Goal: Task Accomplishment & Management: Manage account settings

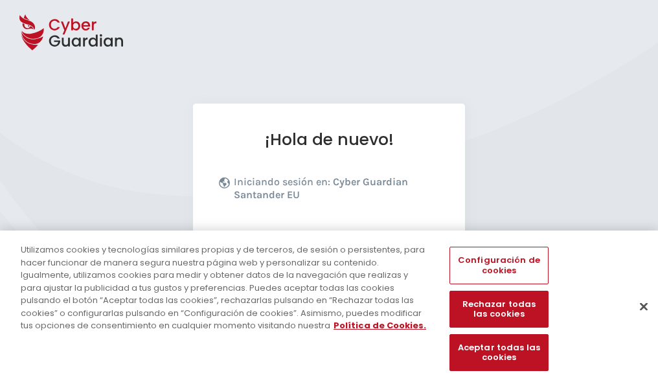
scroll to position [159, 0]
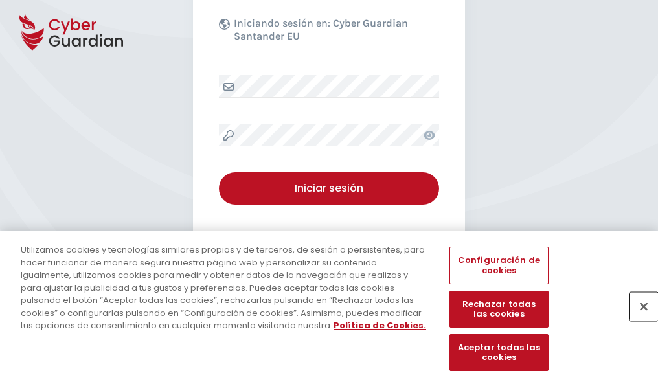
click at [638, 320] on button "Cerrar" at bounding box center [644, 306] width 29 height 29
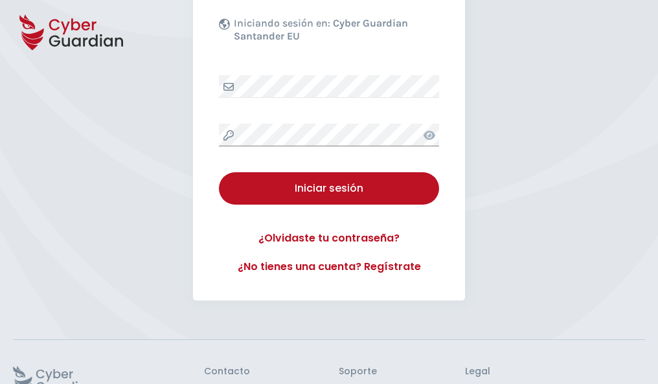
scroll to position [252, 0]
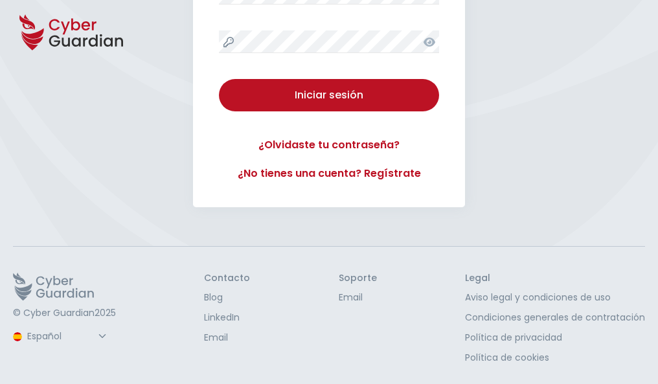
click at [219, 79] on button "Iniciar sesión" at bounding box center [329, 95] width 220 height 32
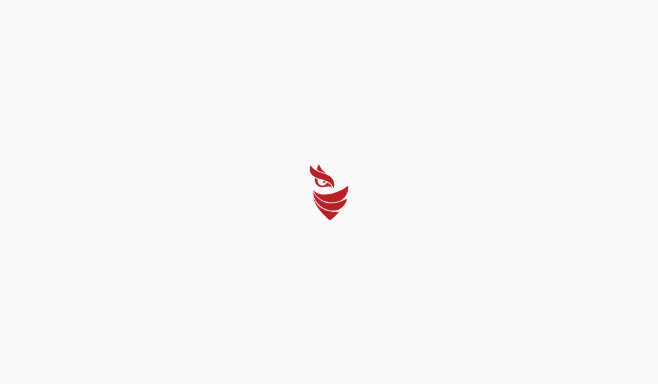
scroll to position [0, 0]
select select "English"
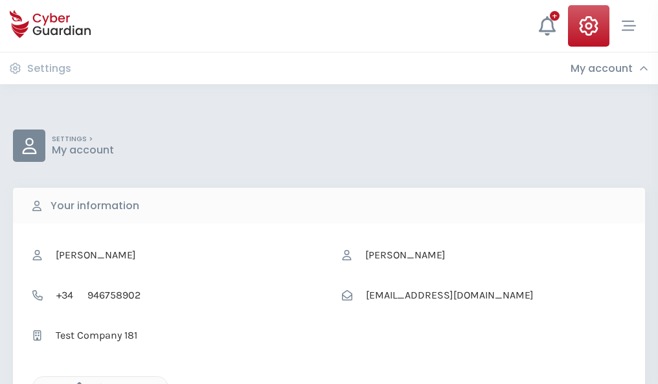
click at [76, 383] on icon "button" at bounding box center [76, 387] width 11 height 11
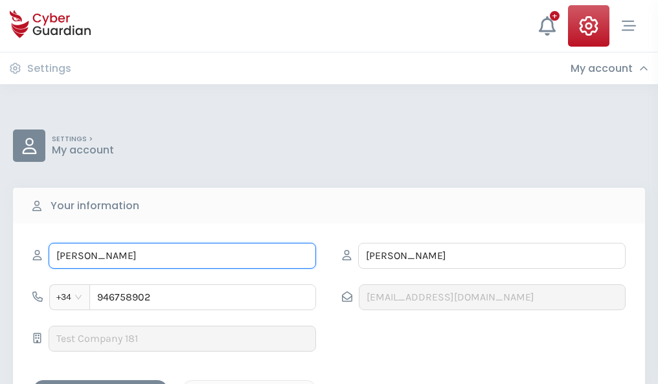
click at [182, 256] on input "SAMUEL" at bounding box center [183, 256] width 268 height 26
type input "S"
type input "Casandra"
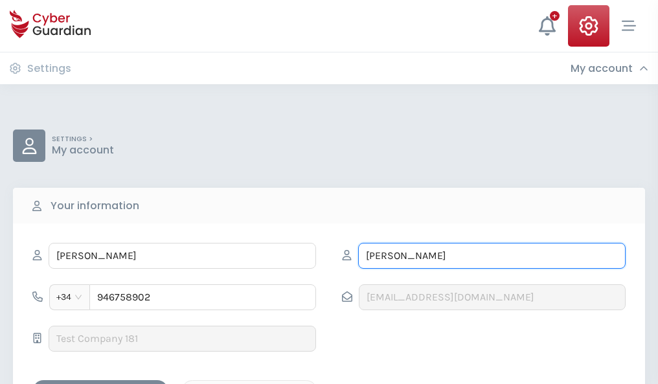
click at [492, 256] on input "PADILLA" at bounding box center [492, 256] width 268 height 26
type input "P"
type input "Yuste"
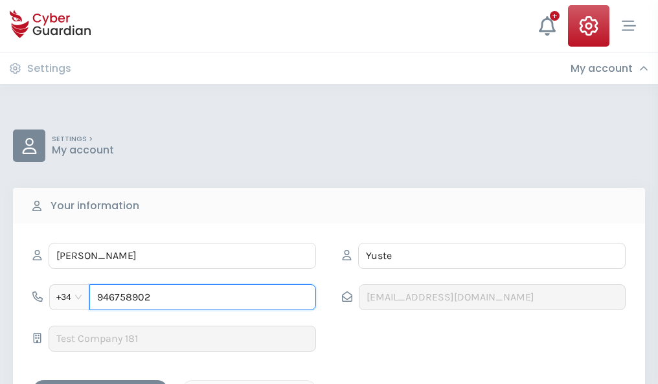
click at [203, 297] on input "946758902" at bounding box center [202, 297] width 227 height 26
type input "9"
type input "944689197"
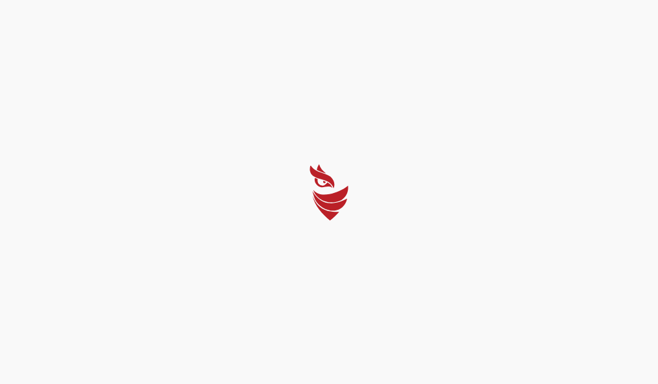
select select "English"
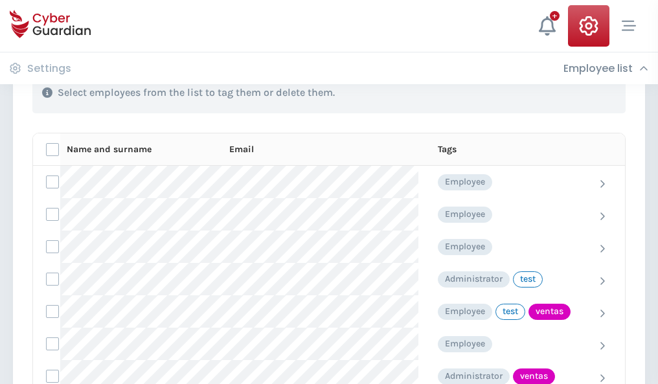
scroll to position [587, 0]
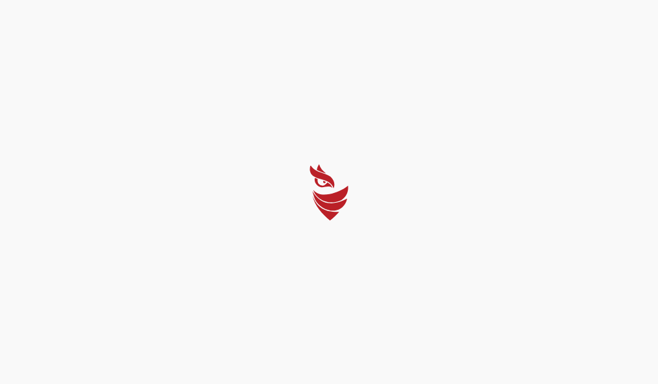
select select "English"
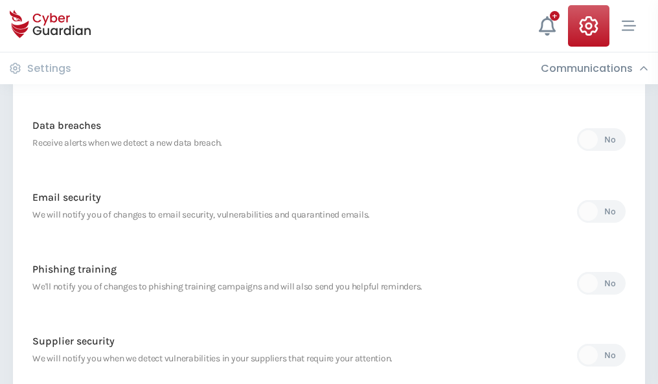
scroll to position [682, 0]
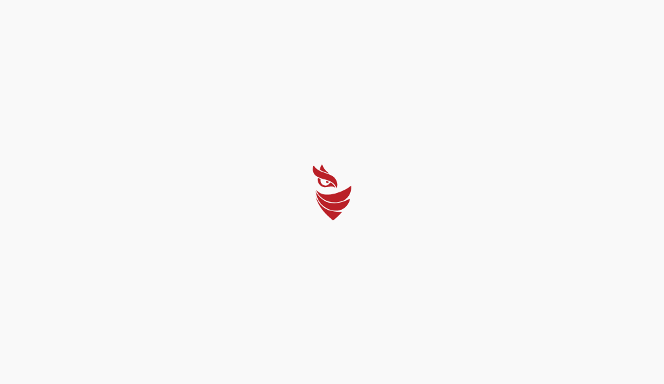
select select "English"
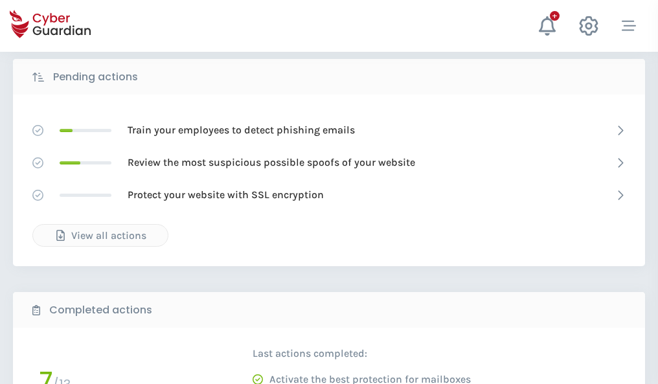
scroll to position [717, 0]
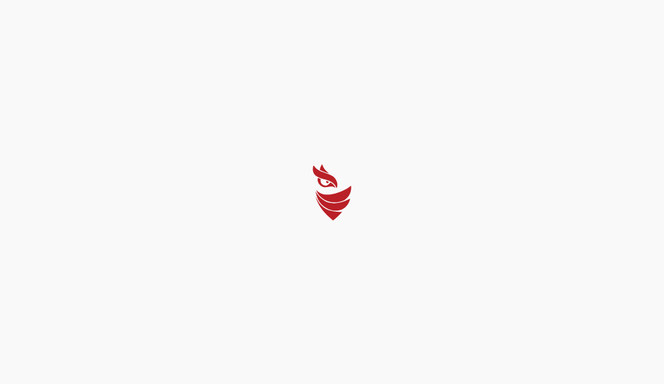
select select "English"
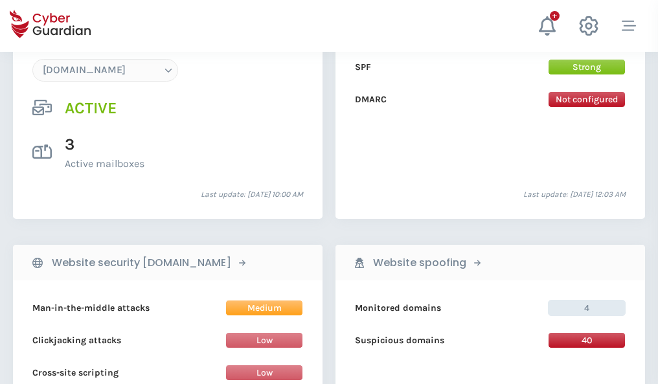
scroll to position [1380, 0]
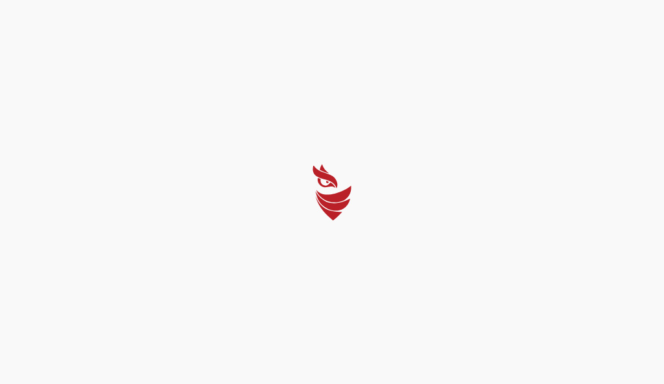
select select "English"
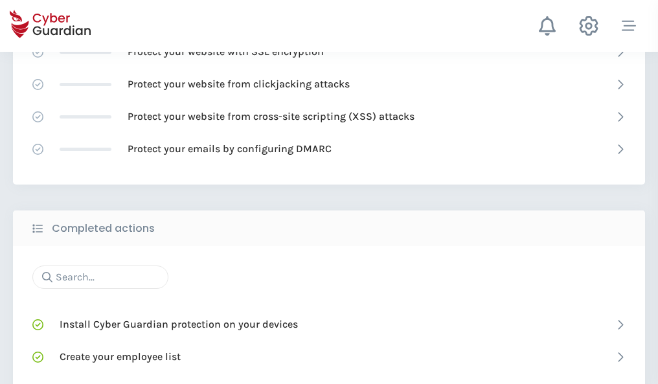
scroll to position [863, 0]
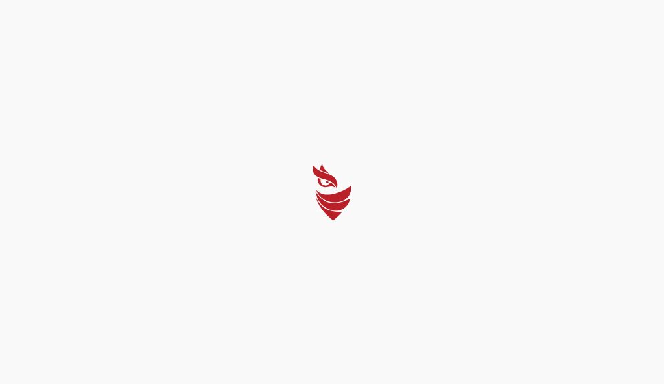
select select "English"
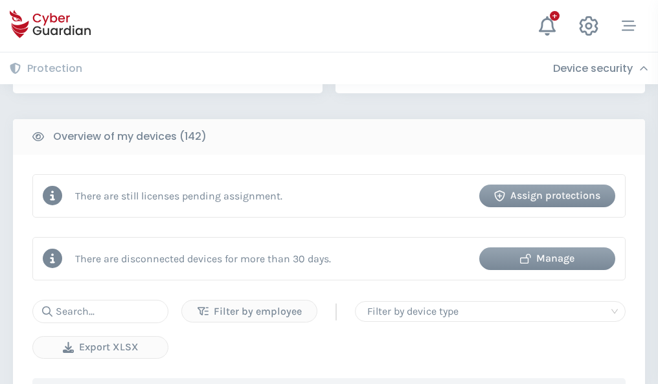
scroll to position [1256, 0]
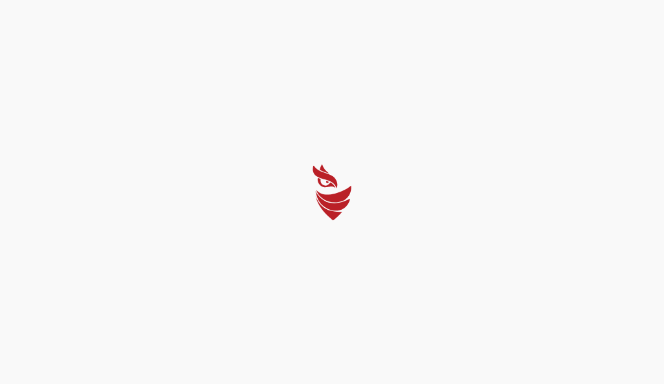
select select "English"
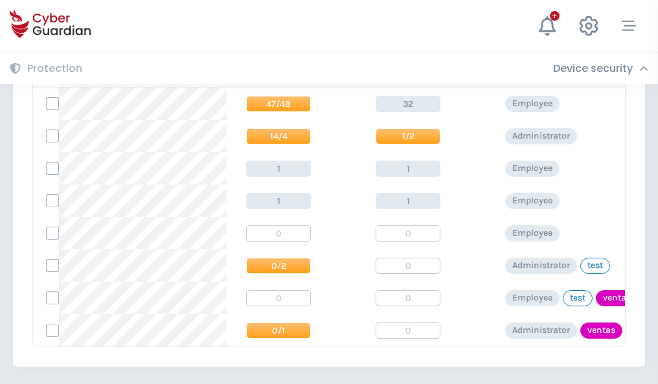
scroll to position [601, 0]
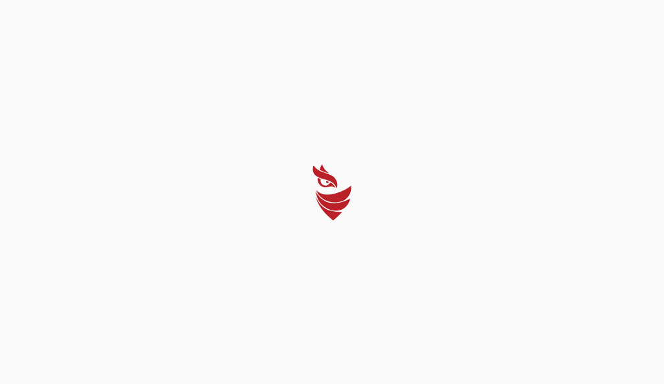
select select "English"
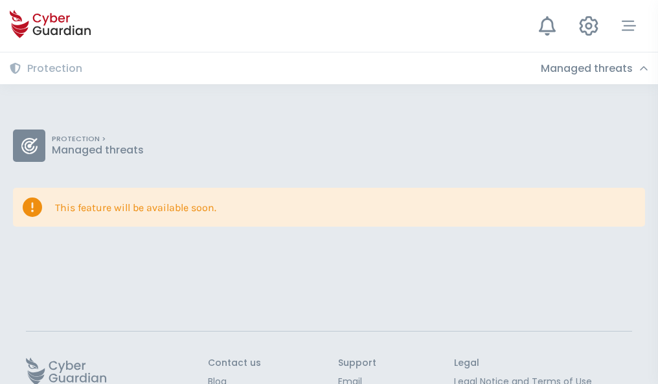
scroll to position [84, 0]
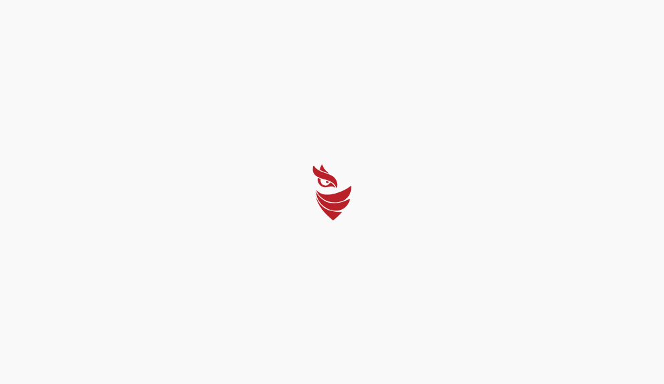
select select "English"
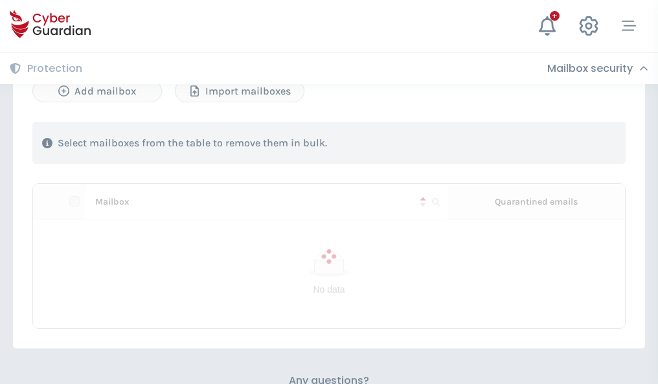
scroll to position [555, 0]
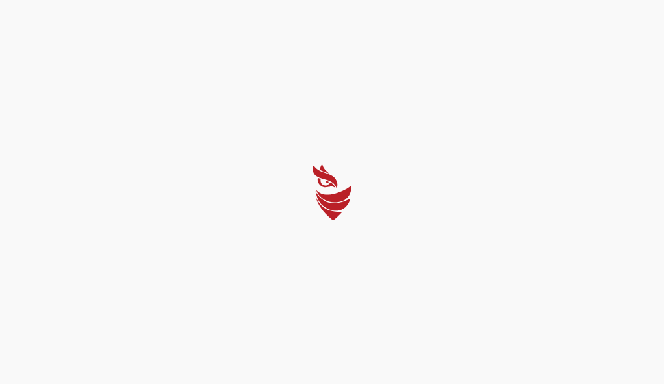
select select "English"
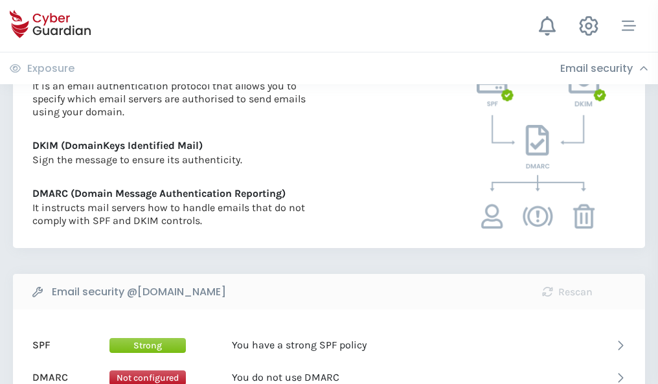
scroll to position [699, 0]
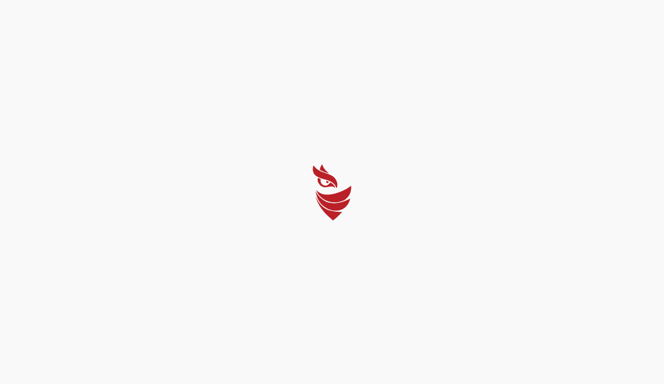
select select "English"
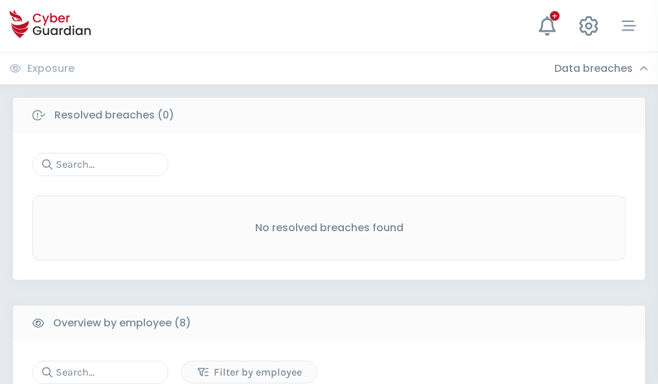
scroll to position [1104, 0]
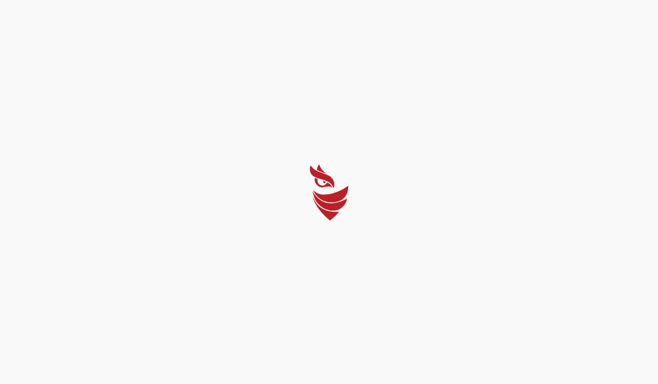
select select "English"
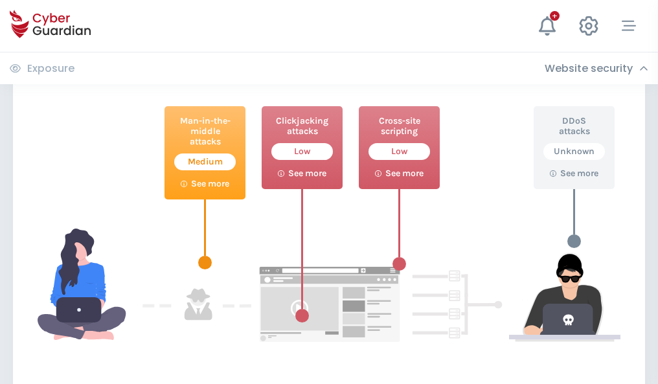
scroll to position [706, 0]
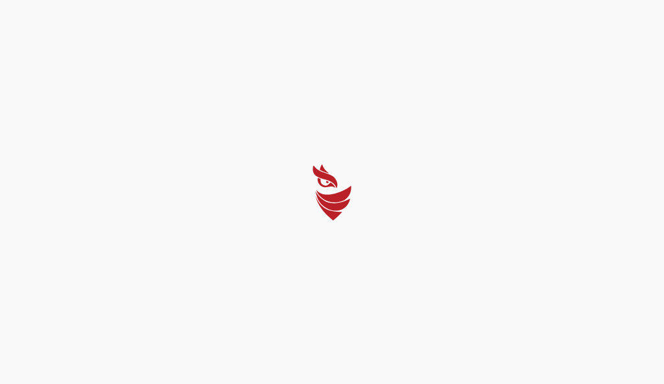
select select "English"
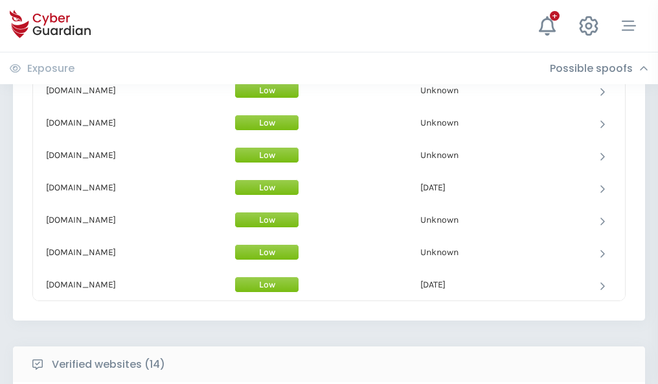
scroll to position [1264, 0]
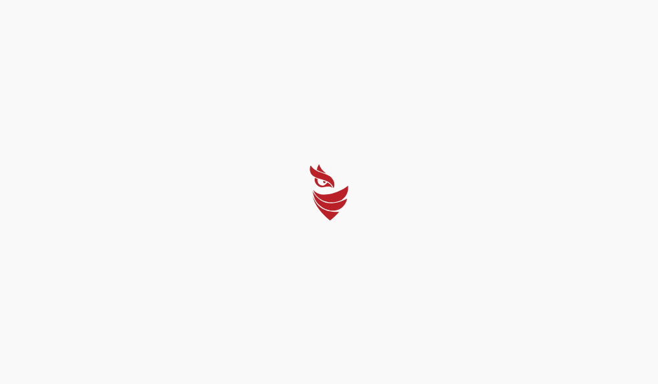
select select "English"
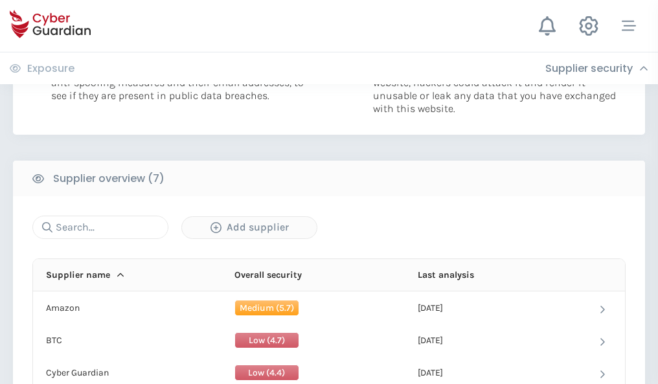
scroll to position [839, 0]
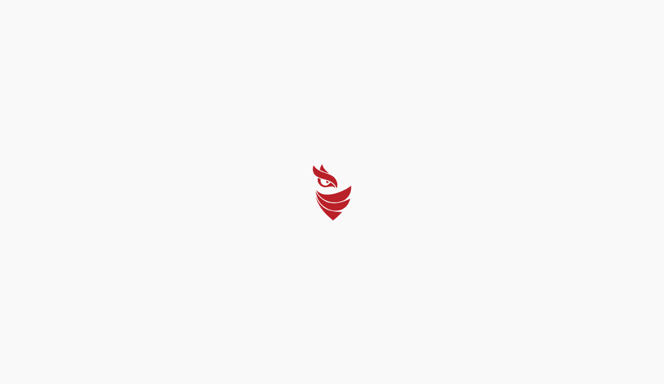
select select "English"
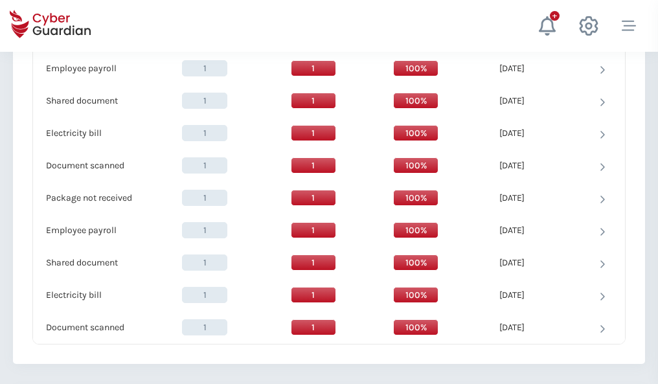
scroll to position [1328, 0]
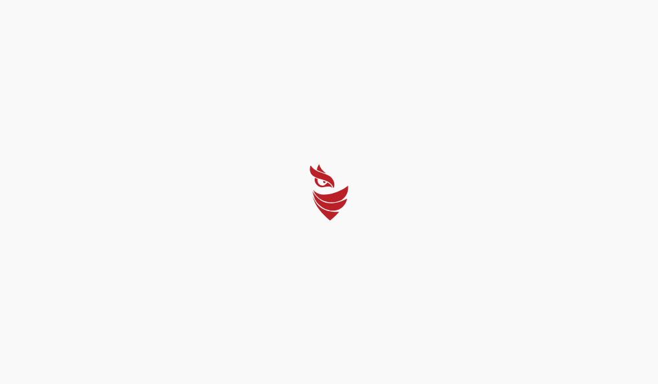
select select "English"
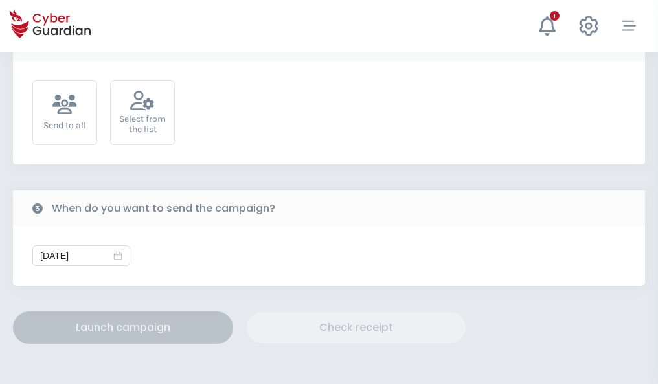
scroll to position [474, 0]
